Goal: Information Seeking & Learning: Learn about a topic

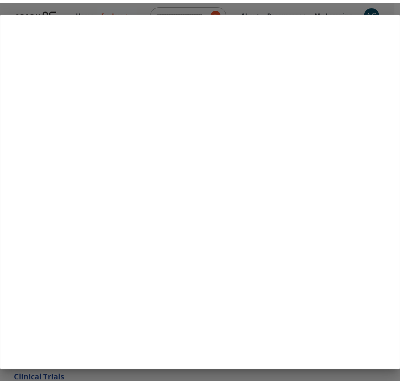
scroll to position [111, 0]
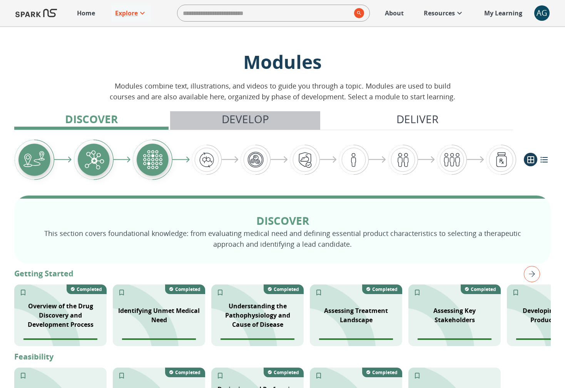
click at [250, 122] on p "Develop" at bounding box center [245, 119] width 47 height 16
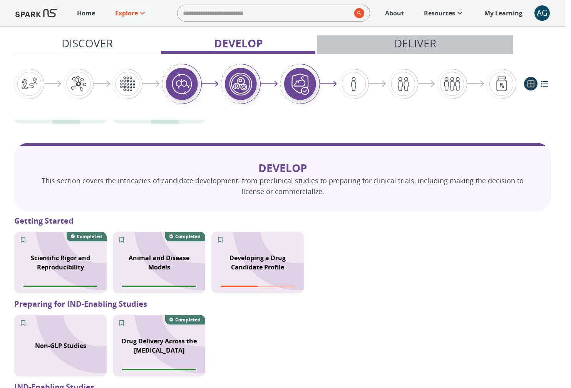
click at [405, 41] on p "Deliver" at bounding box center [415, 43] width 42 height 16
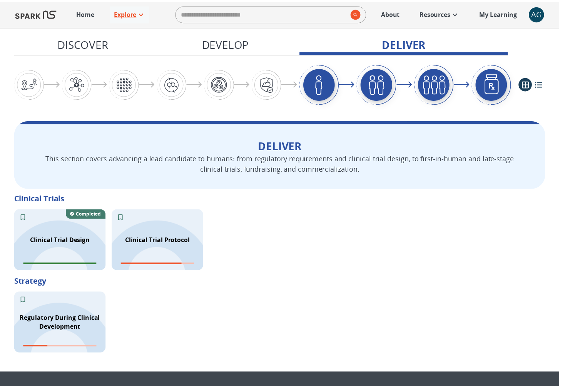
scroll to position [998, 0]
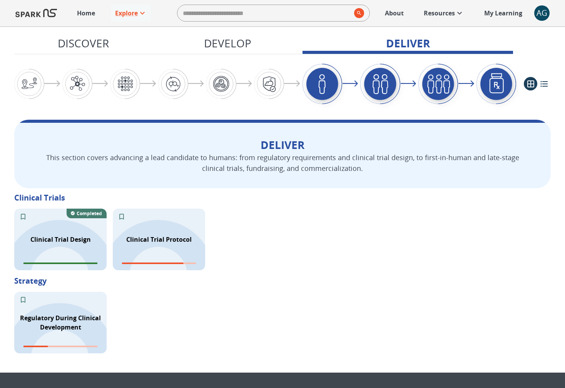
click at [87, 43] on p "Discover" at bounding box center [83, 43] width 51 height 16
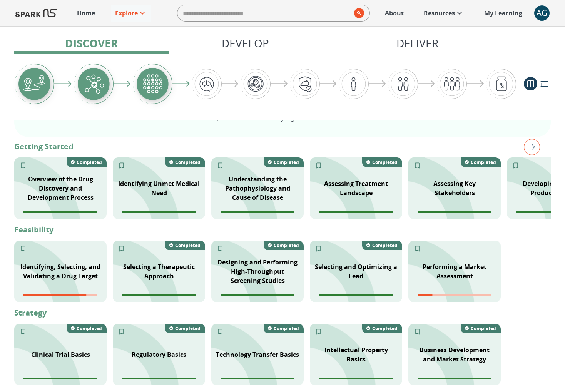
scroll to position [142, 0]
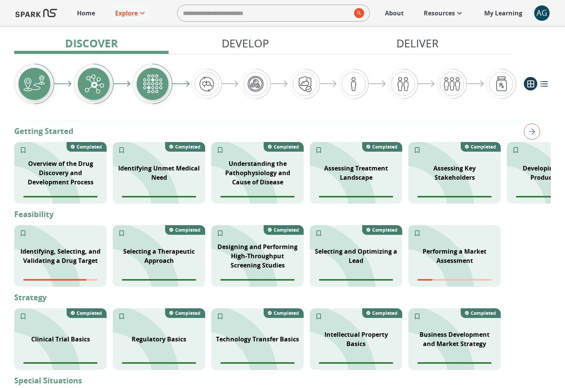
click at [405, 136] on img "right" at bounding box center [532, 132] width 16 height 16
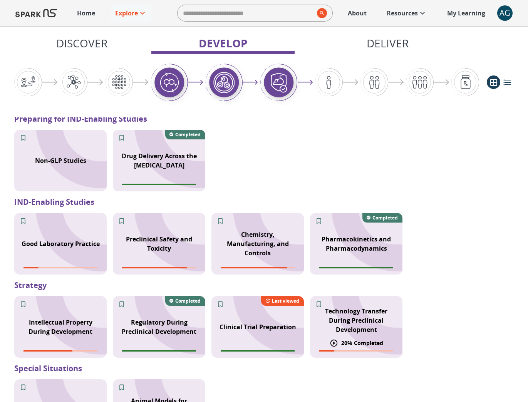
scroll to position [648, 0]
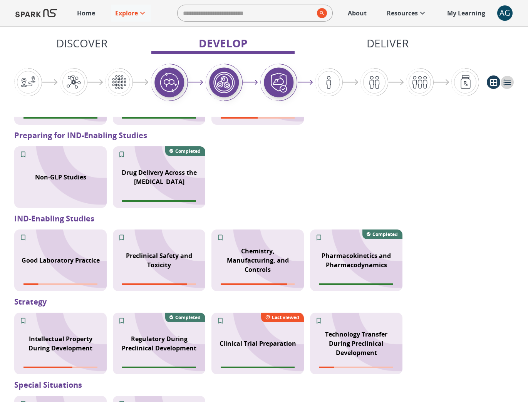
click at [405, 85] on button "list view" at bounding box center [506, 81] width 13 height 13
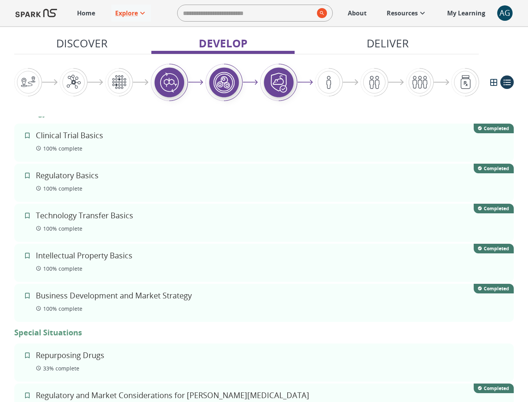
scroll to position [1115, 0]
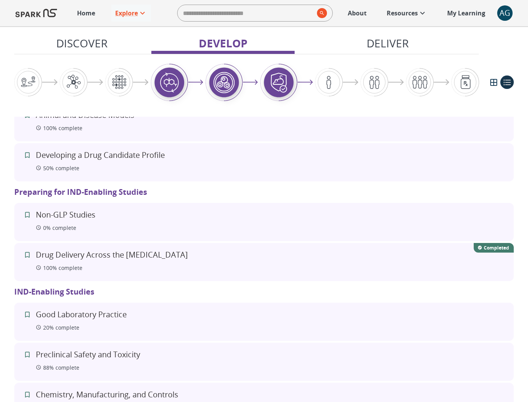
click at [405, 84] on button "list view" at bounding box center [506, 81] width 13 height 13
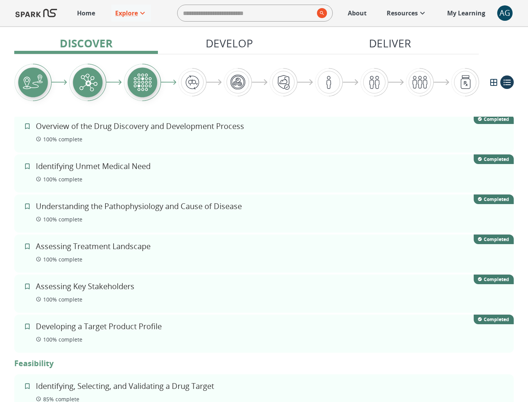
scroll to position [0, 0]
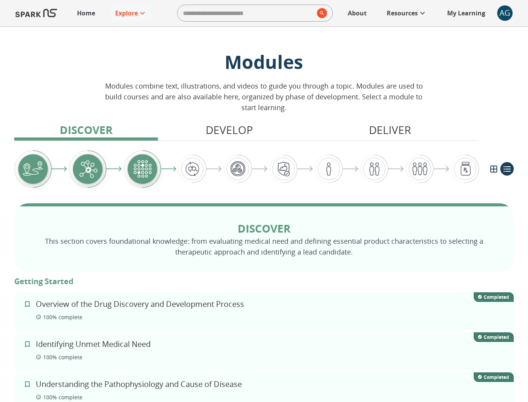
drag, startPoint x: 106, startPoint y: 85, endPoint x: 290, endPoint y: 108, distance: 185.9
click at [290, 108] on p "Modules combine text, illustrations, and videos to guide you through a topic. M…" at bounding box center [264, 96] width 325 height 32
